Goal: Task Accomplishment & Management: Use online tool/utility

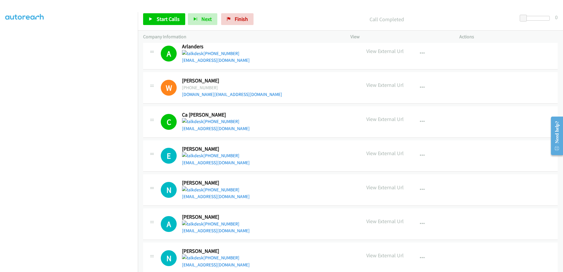
scroll to position [46, 0]
click at [159, 19] on span "Start Calls" at bounding box center [168, 19] width 23 height 7
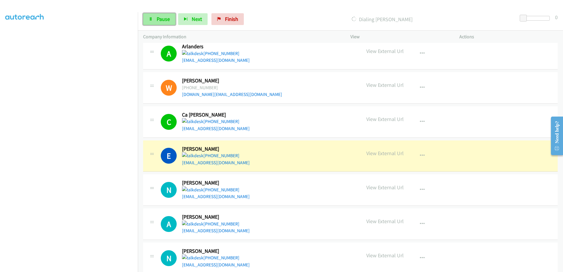
click at [158, 25] on link "Pause" at bounding box center [159, 19] width 32 height 12
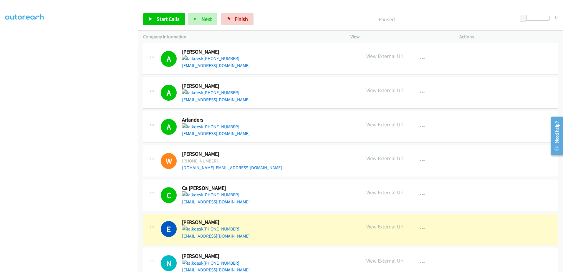
scroll to position [104, 0]
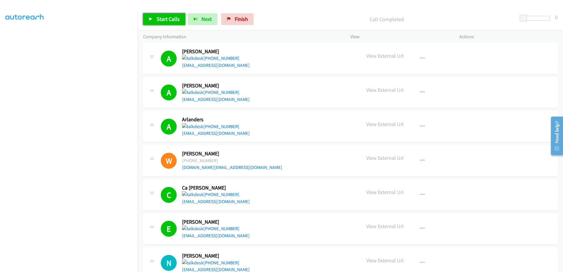
drag, startPoint x: 167, startPoint y: 22, endPoint x: 183, endPoint y: 28, distance: 17.3
click at [167, 21] on span "Start Calls" at bounding box center [168, 19] width 23 height 7
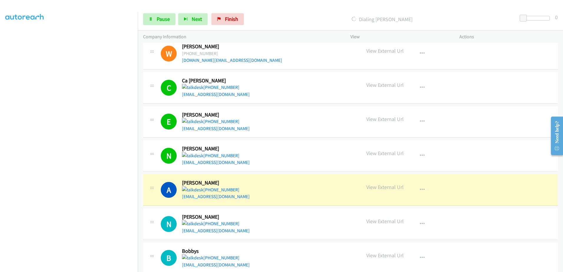
scroll to position [222, 0]
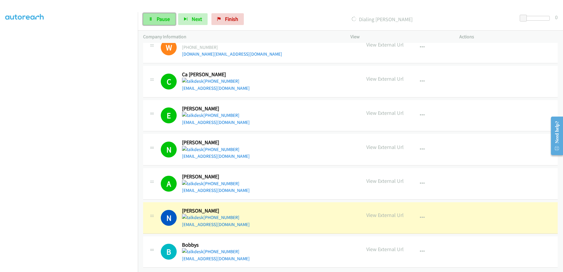
click at [154, 20] on link "Pause" at bounding box center [159, 19] width 32 height 12
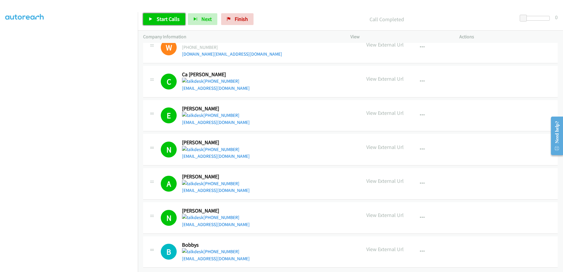
click at [168, 24] on link "Start Calls" at bounding box center [164, 19] width 42 height 12
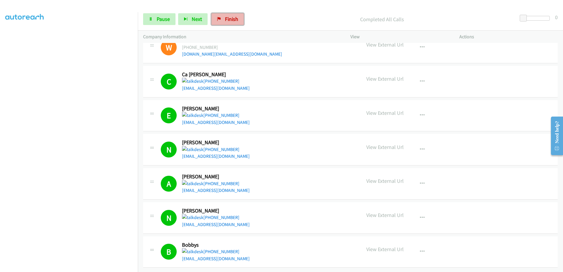
click at [229, 23] on link "Finish" at bounding box center [228, 19] width 32 height 12
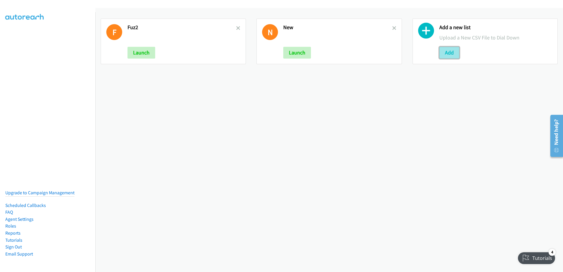
click at [443, 57] on button "Add" at bounding box center [450, 53] width 20 height 12
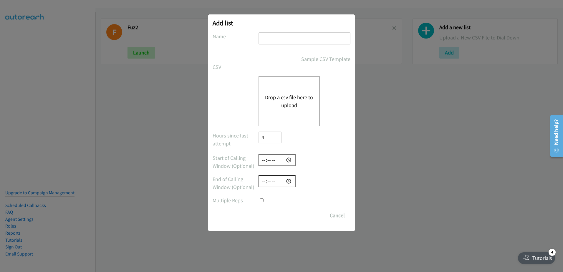
click at [283, 37] on input "text" at bounding box center [305, 38] width 92 height 12
type input "09/24/25"
click at [259, 210] on input "Save List" at bounding box center [264, 213] width 11 height 6
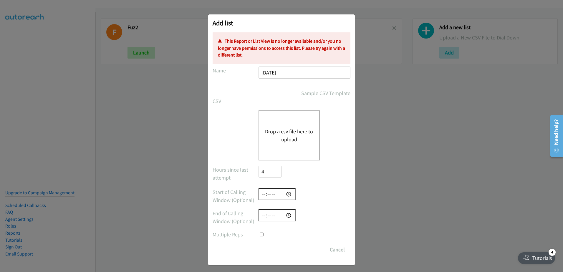
click at [280, 133] on button "Drop a csv file here to upload" at bounding box center [289, 136] width 48 height 16
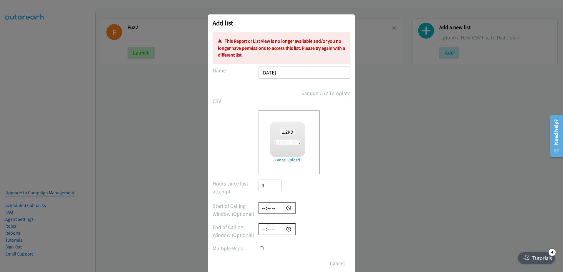
checkbox input "true"
click at [155, 70] on div "Add list No phone fields were returned for that Report or List View Please uplo…" at bounding box center [281, 138] width 563 height 267
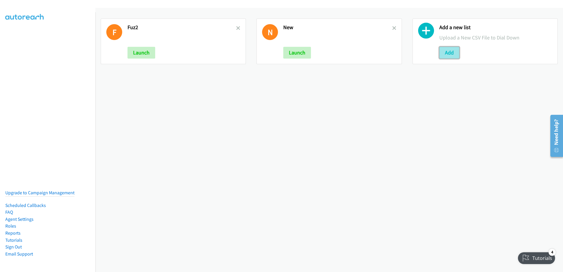
click at [440, 52] on button "Add" at bounding box center [450, 53] width 20 height 12
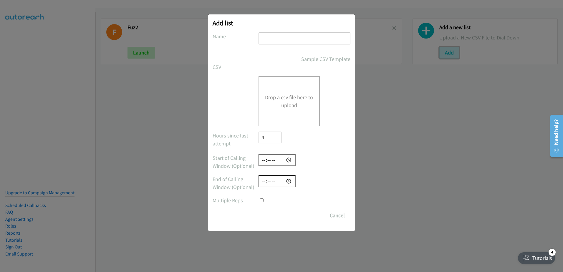
checkbox input "true"
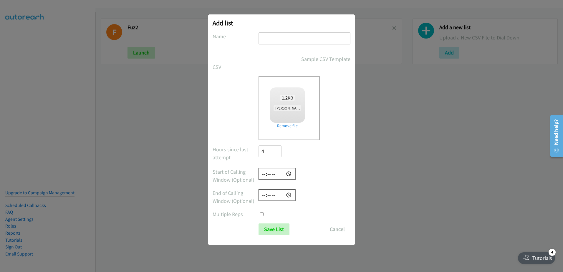
click at [272, 42] on input "text" at bounding box center [305, 38] width 92 height 12
type input "09/24"
click at [259, 224] on input "Save List" at bounding box center [274, 230] width 31 height 12
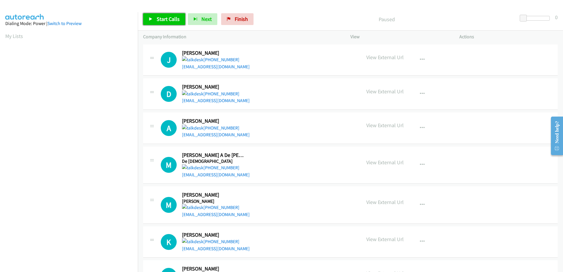
click at [169, 19] on span "Start Calls" at bounding box center [168, 19] width 23 height 7
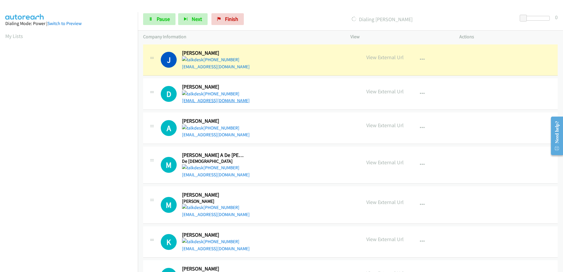
scroll to position [58, 0]
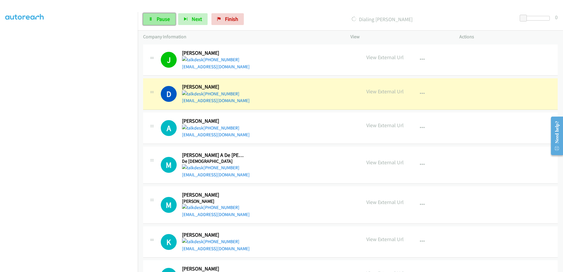
click at [163, 19] on span "Pause" at bounding box center [163, 19] width 13 height 7
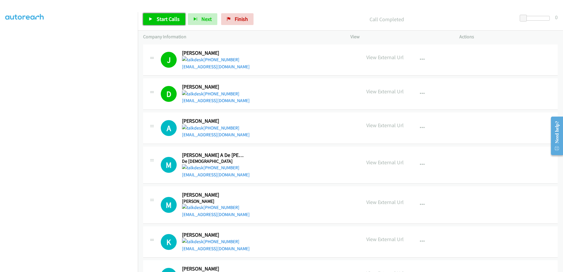
click at [163, 19] on span "Start Calls" at bounding box center [168, 19] width 23 height 7
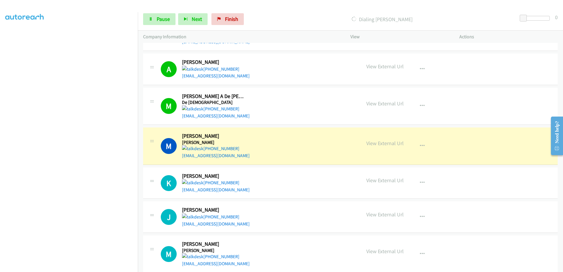
scroll to position [118, 0]
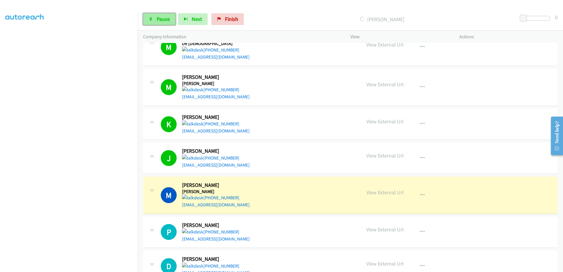
click at [163, 18] on span "Pause" at bounding box center [163, 19] width 13 height 7
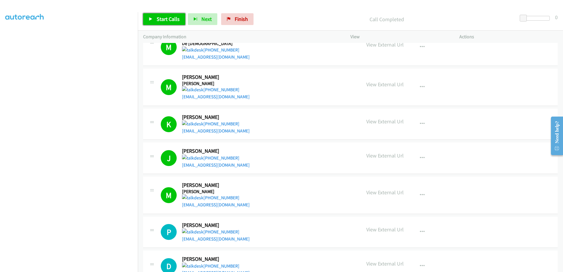
click at [167, 15] on link "Start Calls" at bounding box center [164, 19] width 42 height 12
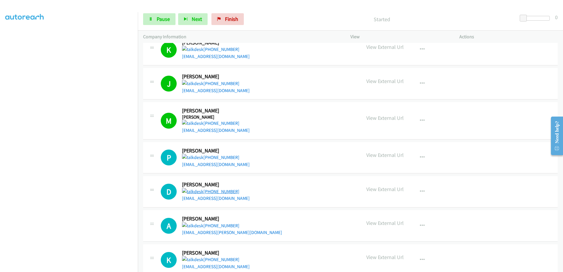
scroll to position [206, 0]
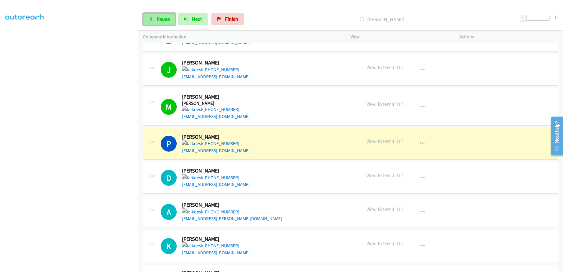
click at [156, 21] on link "Pause" at bounding box center [159, 19] width 32 height 12
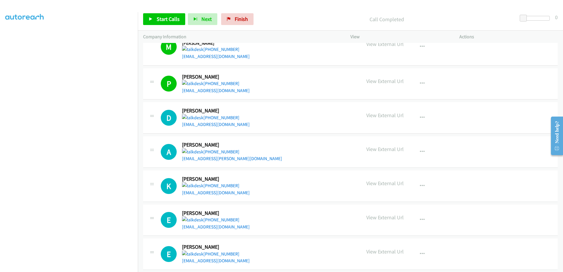
scroll to position [267, 0]
click at [159, 21] on span "Start Calls" at bounding box center [168, 19] width 23 height 7
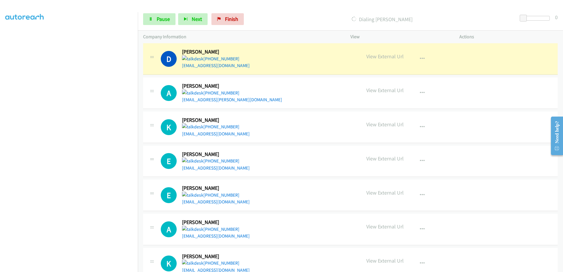
scroll to position [326, 0]
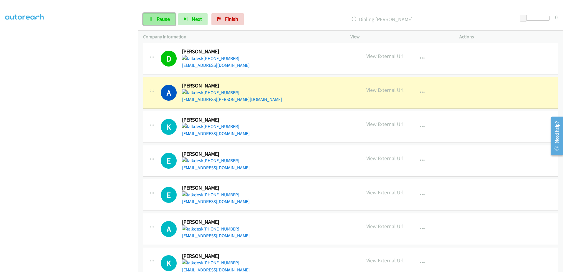
click at [156, 18] on link "Pause" at bounding box center [159, 19] width 32 height 12
